Goal: Task Accomplishment & Management: Manage account settings

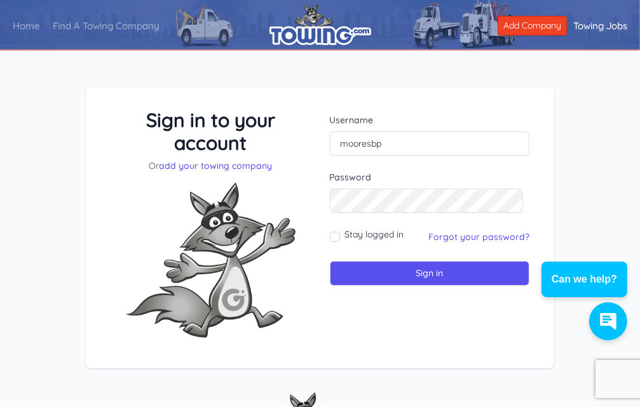
click at [330, 261] on input "Sign in" at bounding box center [430, 273] width 200 height 25
click at [353, 139] on input "text" at bounding box center [430, 144] width 200 height 24
type input "mooresbp"
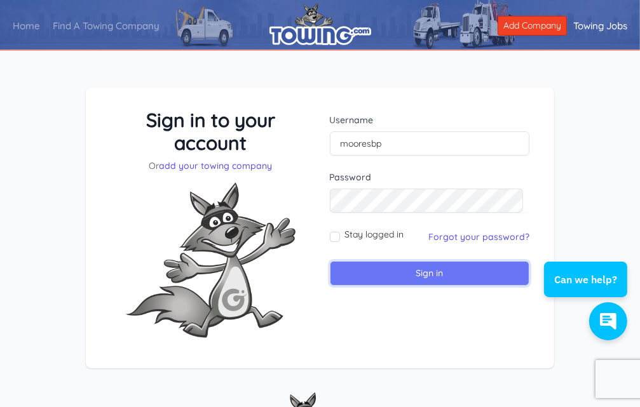
click at [413, 271] on input "Sign in" at bounding box center [430, 273] width 200 height 25
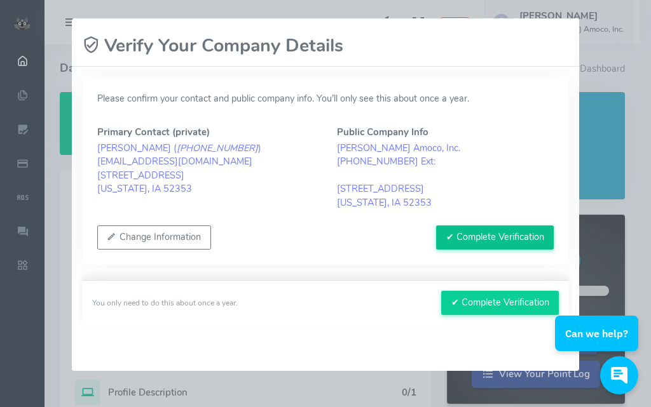
click at [482, 234] on button "✔ Complete Verification" at bounding box center [495, 238] width 118 height 24
